Goal: Check status: Check status

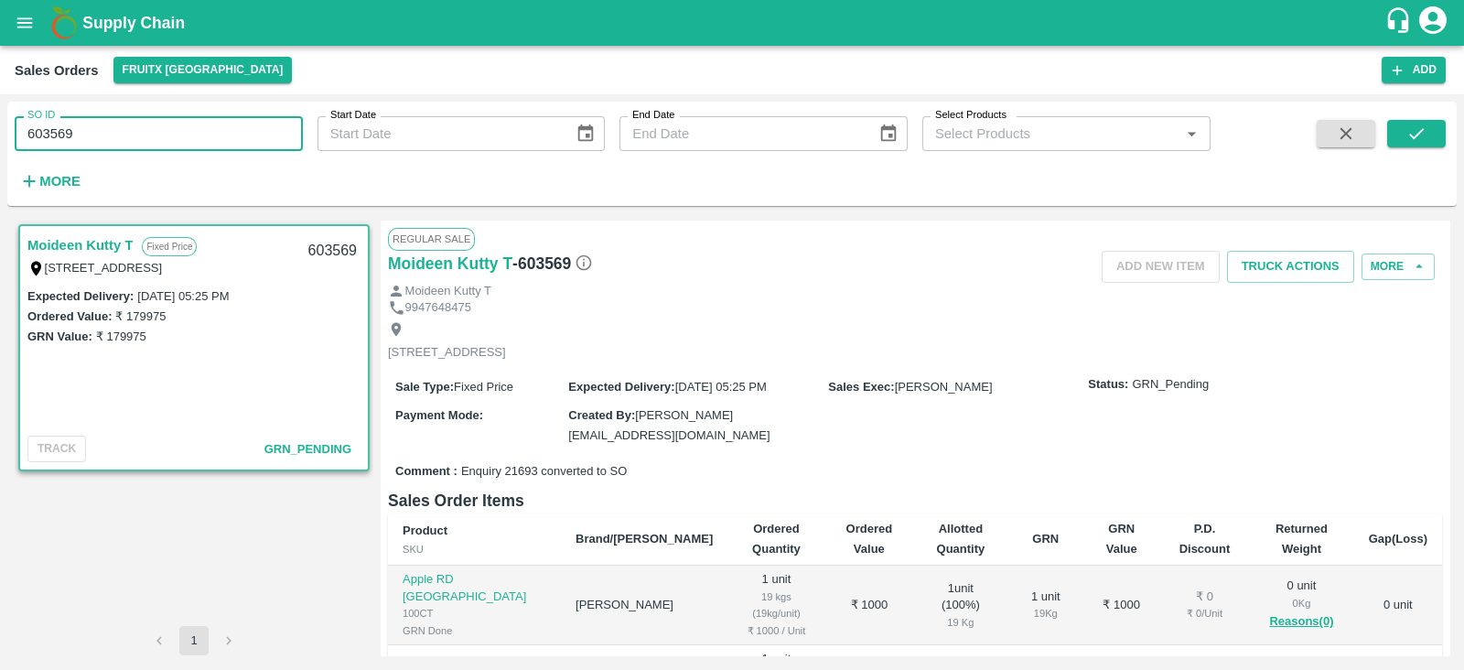
drag, startPoint x: 0, startPoint y: 0, endPoint x: 175, endPoint y: 139, distance: 223.3
click at [175, 139] on input "603569" at bounding box center [159, 133] width 288 height 35
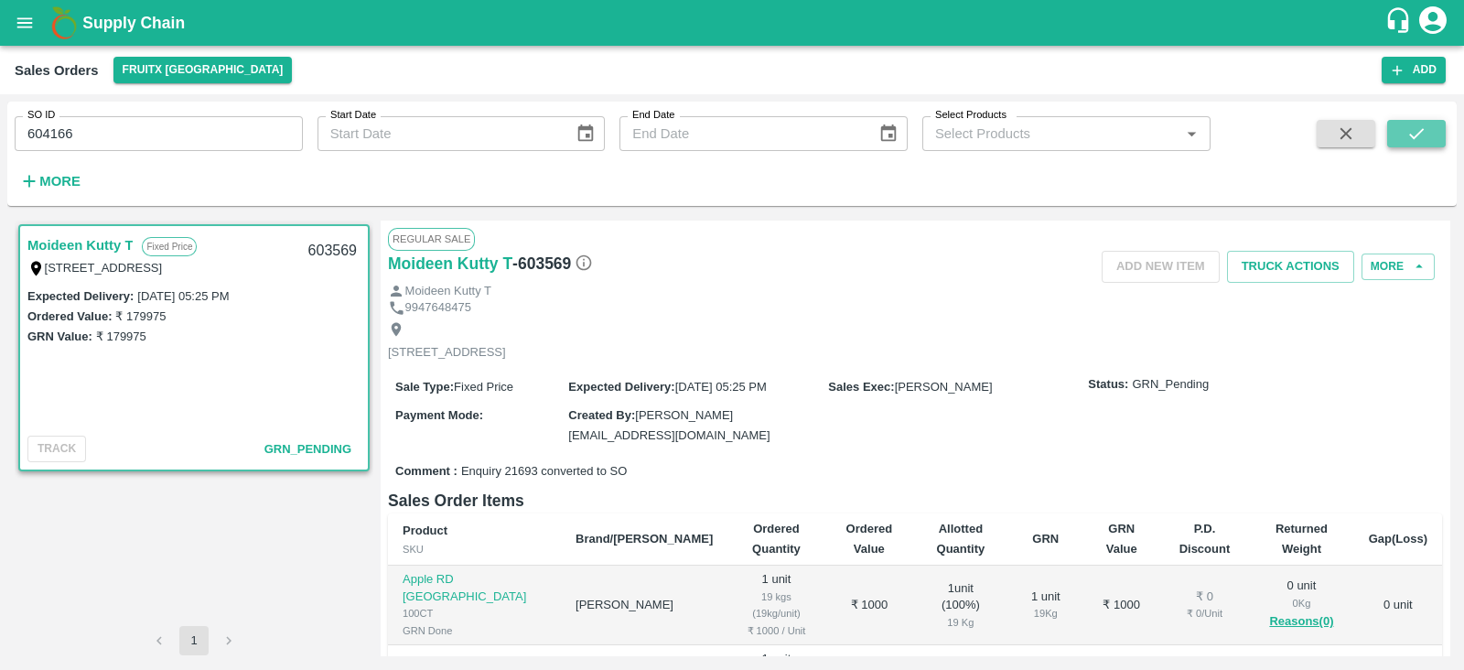
click at [1422, 146] on button "submit" at bounding box center [1416, 133] width 59 height 27
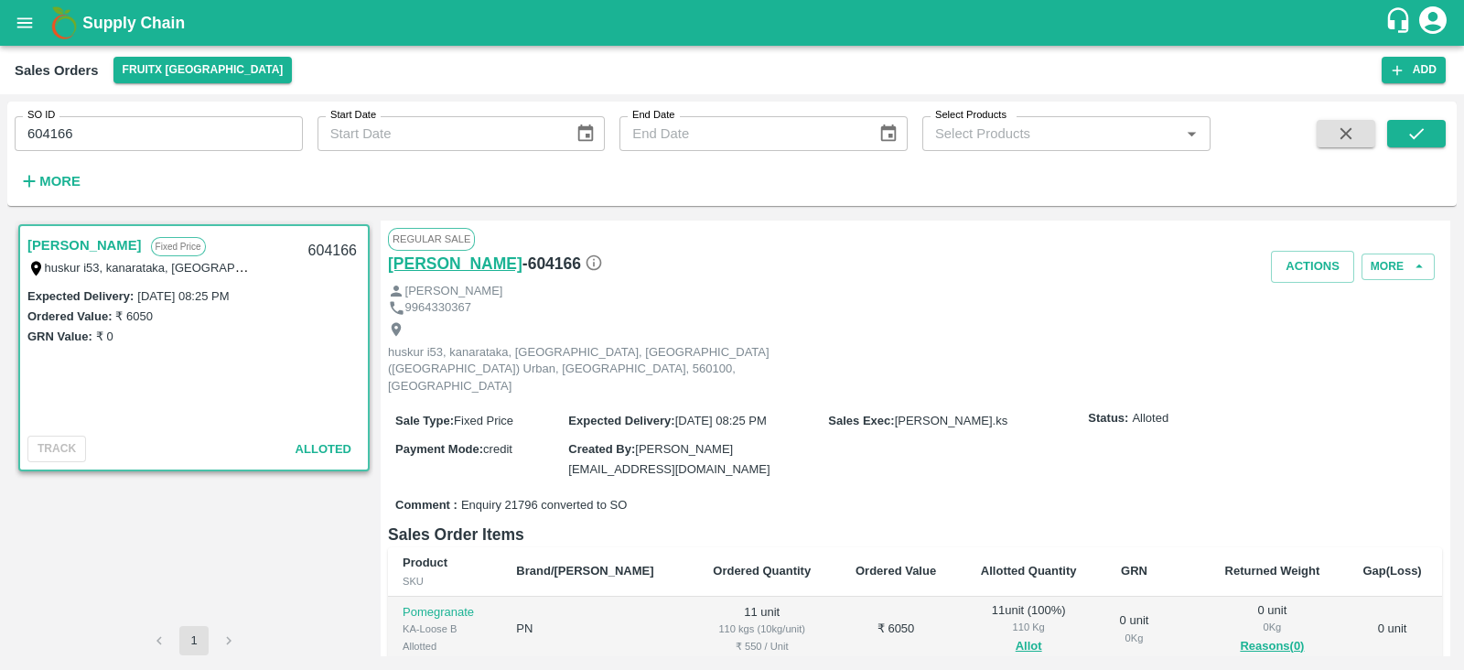
click at [437, 269] on h6 "[PERSON_NAME]" at bounding box center [455, 264] width 134 height 26
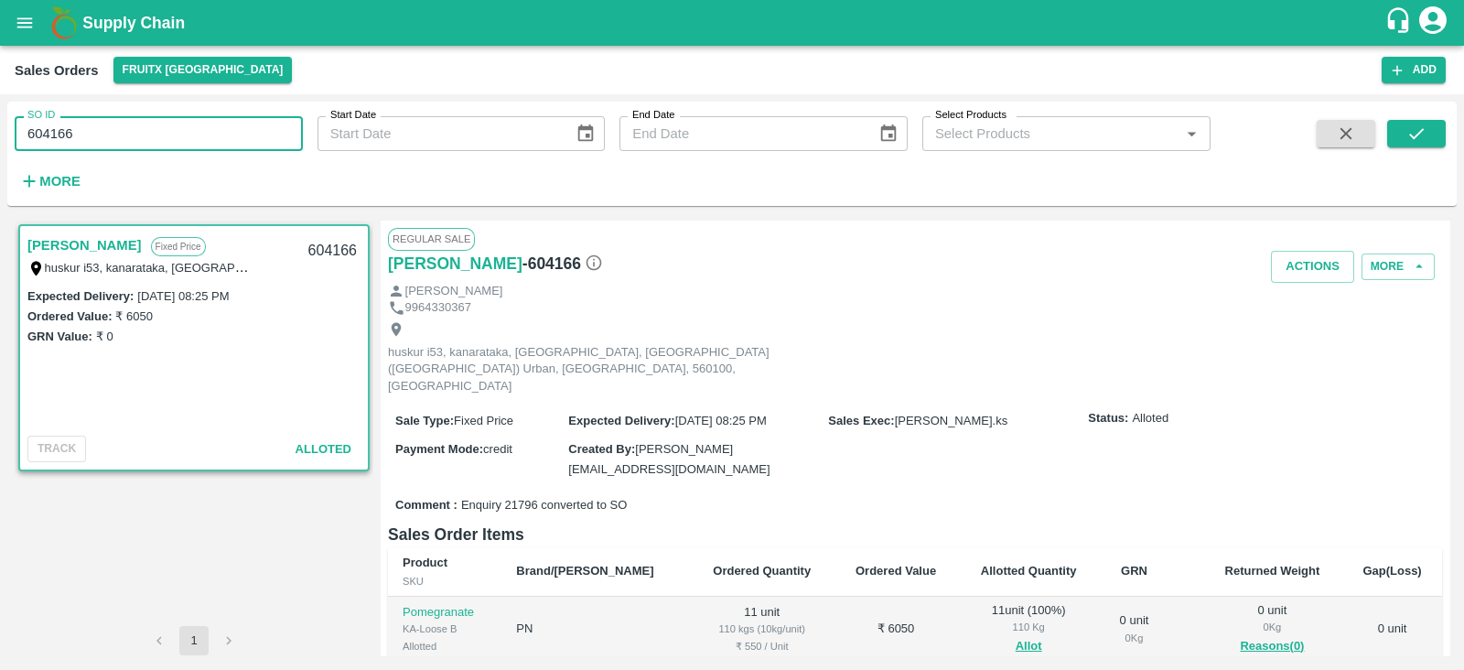
click at [105, 136] on input "604166" at bounding box center [159, 133] width 288 height 35
type input "604167"
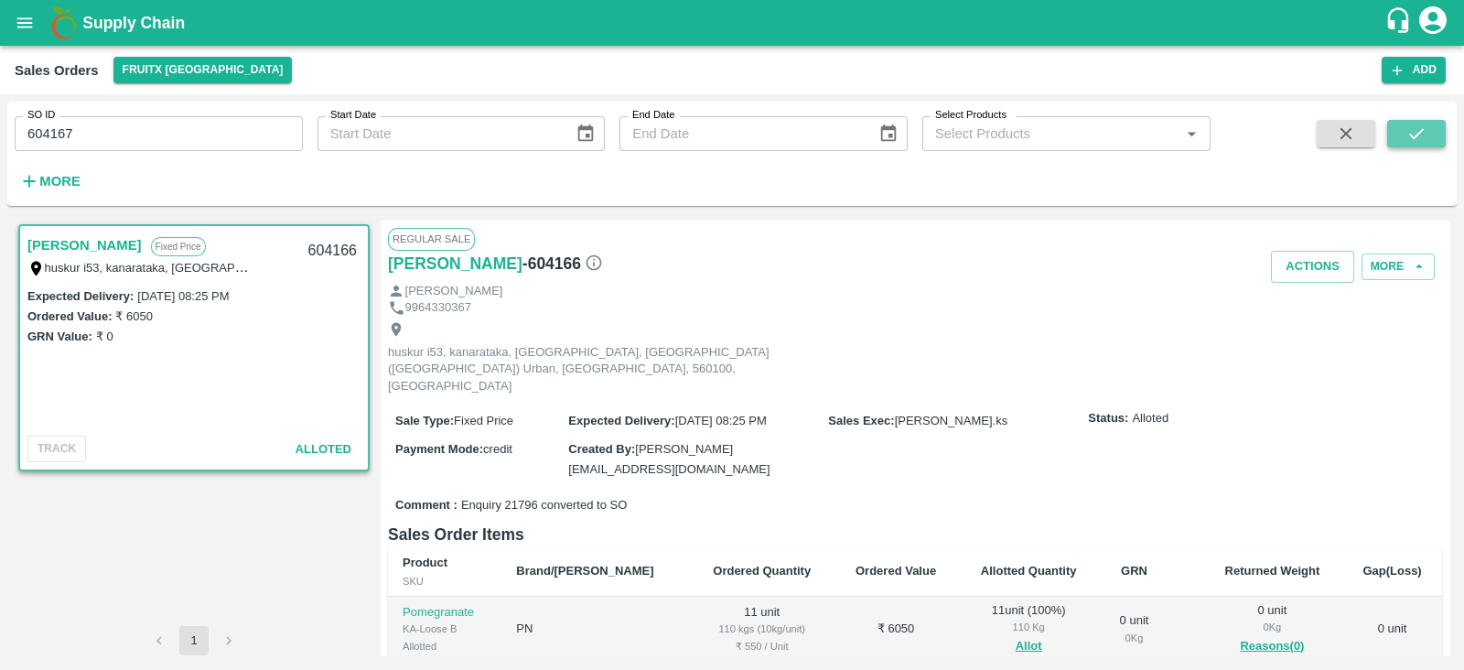
click at [1429, 133] on button "submit" at bounding box center [1416, 133] width 59 height 27
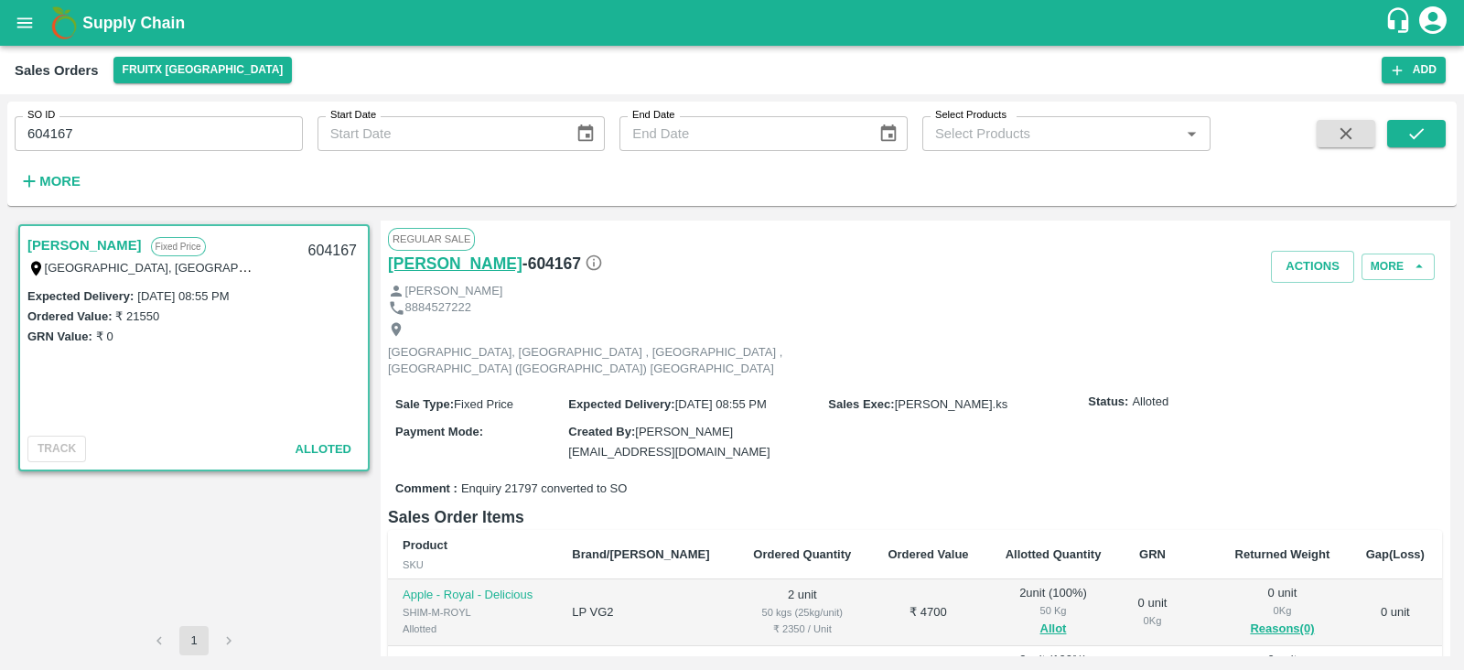
click at [477, 268] on h6 "[PERSON_NAME]" at bounding box center [455, 264] width 134 height 26
